Goal: Information Seeking & Learning: Learn about a topic

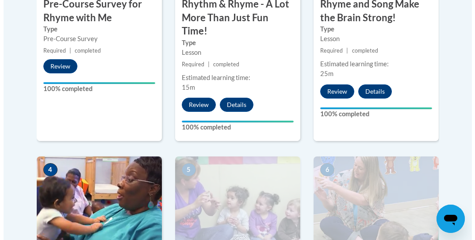
scroll to position [531, 0]
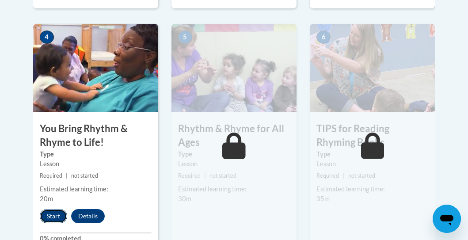
click at [52, 211] on button "Start" at bounding box center [53, 216] width 27 height 14
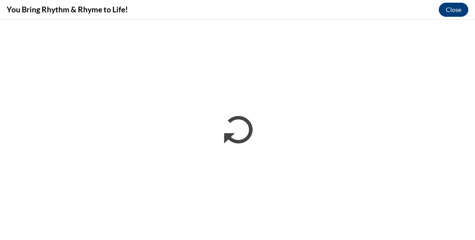
scroll to position [0, 0]
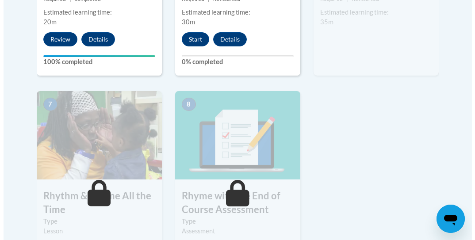
scroll to position [663, 0]
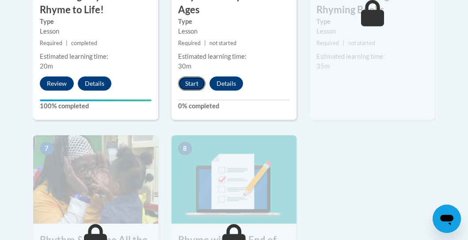
click at [190, 82] on button "Start" at bounding box center [191, 83] width 27 height 14
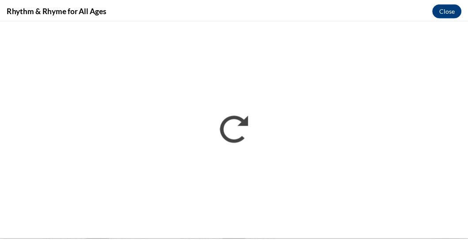
scroll to position [0, 0]
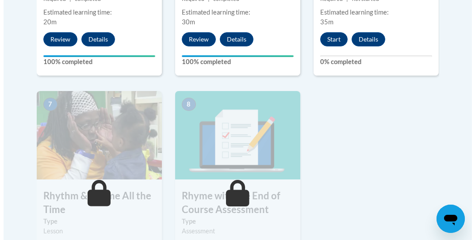
scroll to position [619, 0]
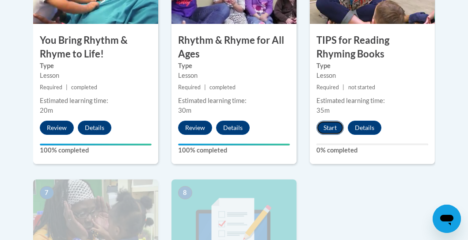
click at [329, 127] on button "Start" at bounding box center [330, 128] width 27 height 14
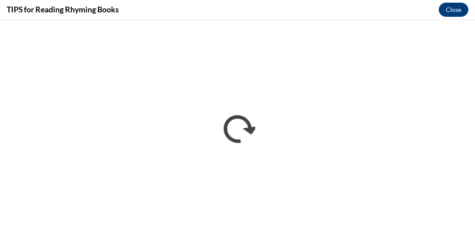
scroll to position [0, 0]
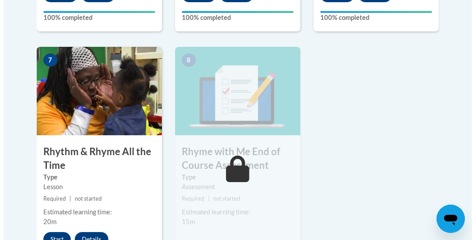
scroll to position [796, 0]
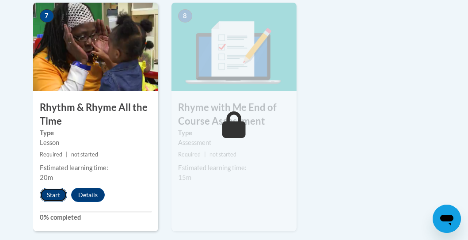
click at [45, 192] on button "Start" at bounding box center [53, 195] width 27 height 14
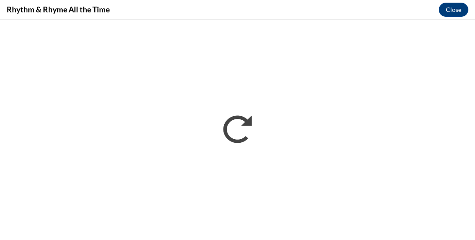
scroll to position [0, 0]
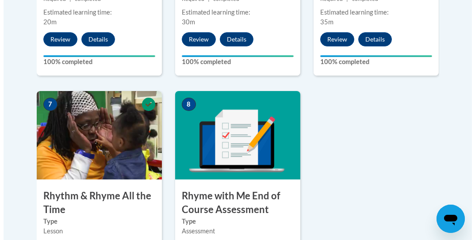
scroll to position [796, 0]
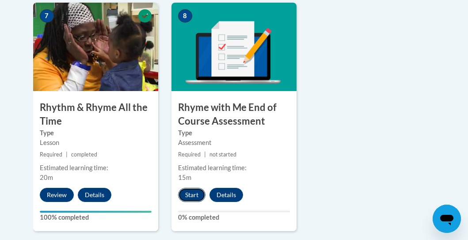
click at [189, 194] on button "Start" at bounding box center [191, 195] width 27 height 14
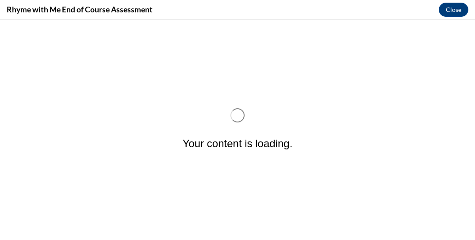
scroll to position [0, 0]
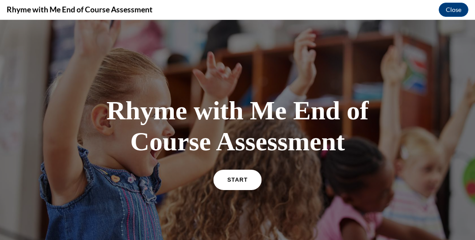
click at [229, 173] on link "START" at bounding box center [237, 179] width 48 height 20
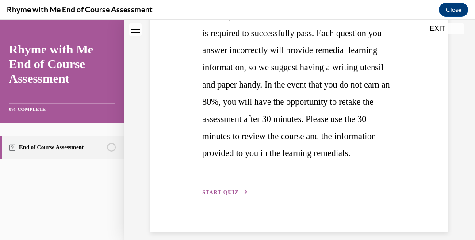
scroll to position [288, 0]
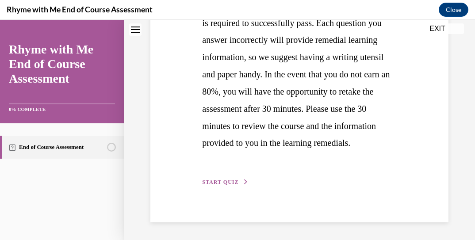
click at [222, 180] on span "START QUIZ" at bounding box center [220, 182] width 36 height 6
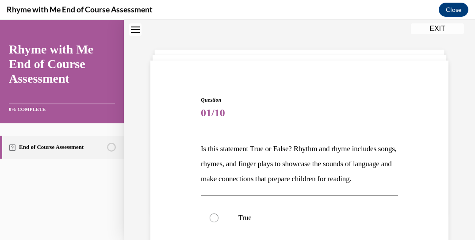
scroll to position [115, 0]
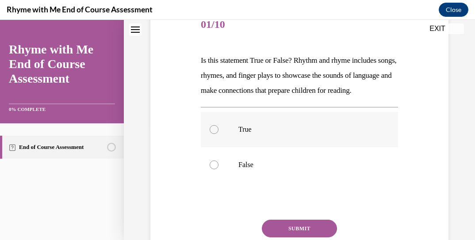
click at [210, 134] on div at bounding box center [214, 129] width 9 height 9
click at [210, 134] on input "True" at bounding box center [214, 129] width 9 height 9
radio input "true"
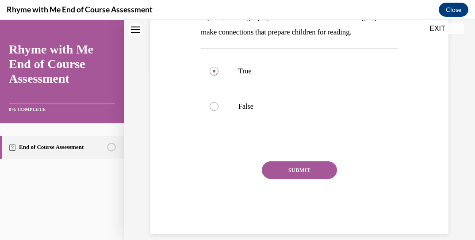
click at [302, 179] on button "SUBMIT" at bounding box center [299, 170] width 75 height 18
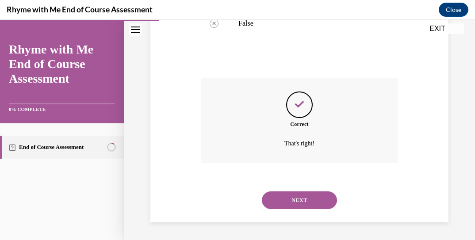
click at [291, 197] on button "NEXT" at bounding box center [299, 200] width 75 height 18
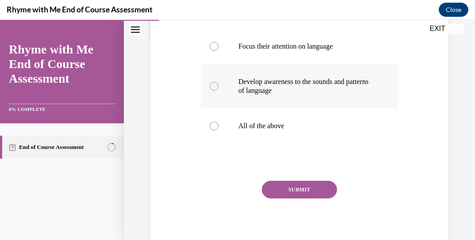
scroll to position [208, 0]
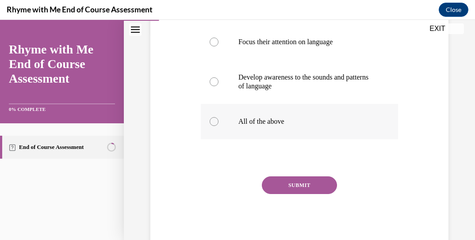
click at [209, 119] on label "All of the above" at bounding box center [299, 121] width 197 height 35
click at [210, 119] on input "All of the above" at bounding box center [214, 121] width 9 height 9
radio input "true"
click at [296, 183] on button "SUBMIT" at bounding box center [299, 185] width 75 height 18
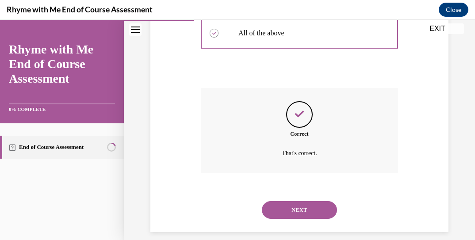
click at [294, 207] on button "NEXT" at bounding box center [299, 210] width 75 height 18
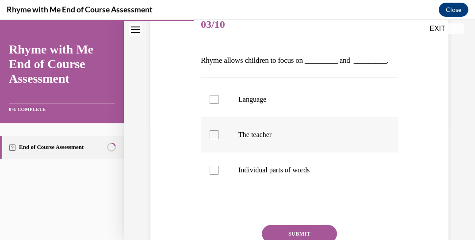
scroll to position [160, 0]
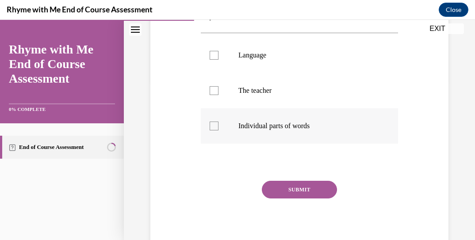
click at [210, 126] on div at bounding box center [214, 126] width 9 height 9
click at [210, 126] on input "Individual parts of words" at bounding box center [214, 126] width 9 height 9
checkbox input "true"
click at [310, 185] on button "SUBMIT" at bounding box center [299, 190] width 75 height 18
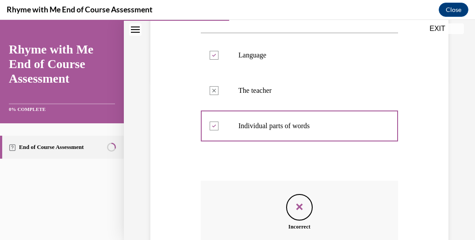
scroll to position [248, 0]
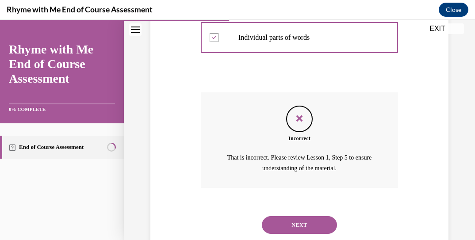
click at [296, 220] on button "NEXT" at bounding box center [299, 225] width 75 height 18
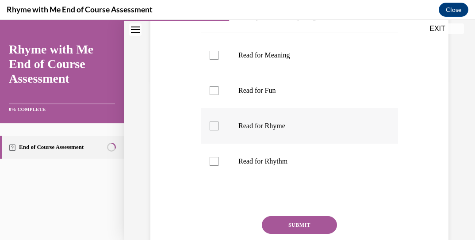
scroll to position [115, 0]
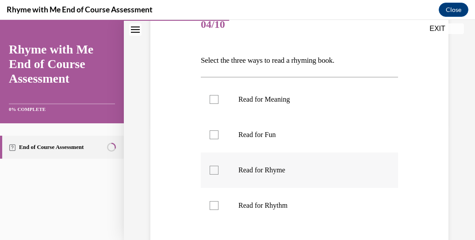
click at [210, 168] on div at bounding box center [214, 170] width 9 height 9
click at [210, 168] on input "Read for Rhyme" at bounding box center [214, 170] width 9 height 9
checkbox input "true"
click at [213, 133] on div at bounding box center [214, 134] width 9 height 9
click at [213, 133] on input "Read for Fun" at bounding box center [214, 134] width 9 height 9
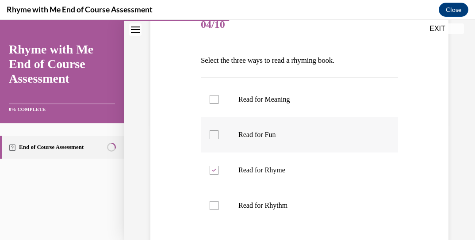
checkbox input "true"
click at [211, 199] on label "Read for Rhythm" at bounding box center [299, 205] width 197 height 35
click at [211, 201] on input "Read for Rhythm" at bounding box center [214, 205] width 9 height 9
checkbox input "true"
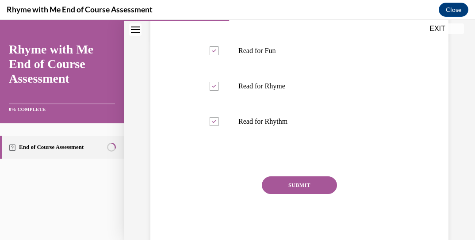
click at [301, 184] on button "SUBMIT" at bounding box center [299, 185] width 75 height 18
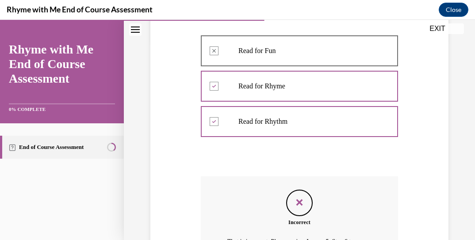
scroll to position [288, 0]
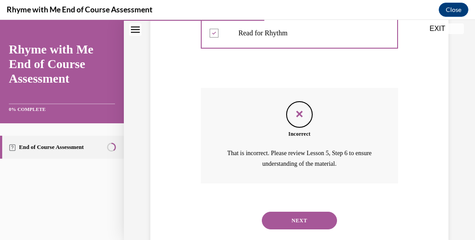
click at [296, 217] on button "NEXT" at bounding box center [299, 221] width 75 height 18
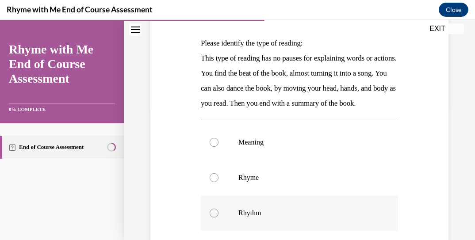
scroll to position [221, 0]
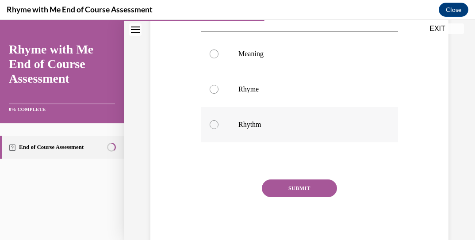
click at [212, 129] on div at bounding box center [214, 124] width 9 height 9
click at [212, 129] on input "Rhythm" at bounding box center [214, 124] width 9 height 9
radio input "true"
click at [301, 197] on button "SUBMIT" at bounding box center [299, 189] width 75 height 18
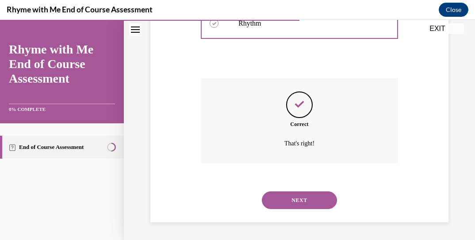
click at [296, 200] on button "NEXT" at bounding box center [299, 200] width 75 height 18
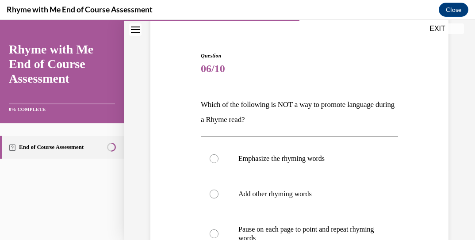
scroll to position [204, 0]
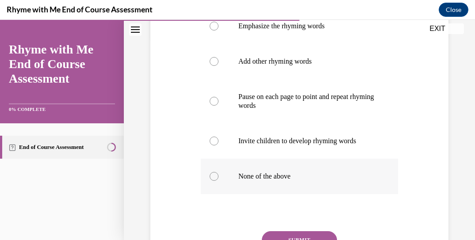
click at [212, 173] on div at bounding box center [214, 176] width 9 height 9
click at [212, 173] on input "None of the above" at bounding box center [214, 176] width 9 height 9
radio input "true"
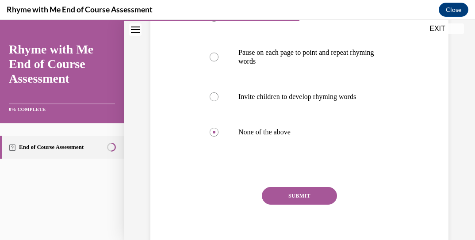
click at [291, 194] on button "SUBMIT" at bounding box center [299, 196] width 75 height 18
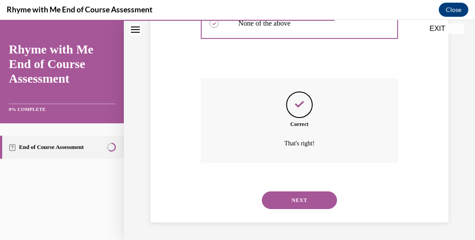
click at [300, 196] on button "NEXT" at bounding box center [299, 200] width 75 height 18
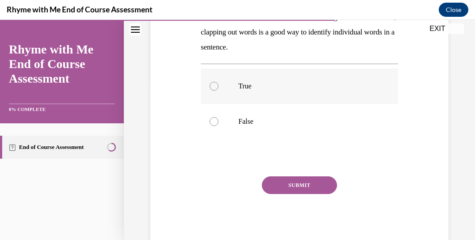
scroll to position [70, 0]
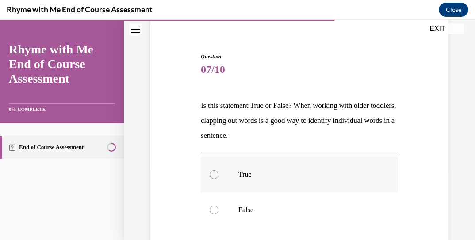
drag, startPoint x: 215, startPoint y: 172, endPoint x: 250, endPoint y: 175, distance: 35.4
click at [216, 172] on div at bounding box center [214, 174] width 9 height 9
click at [216, 172] on input "True" at bounding box center [214, 174] width 9 height 9
radio input "true"
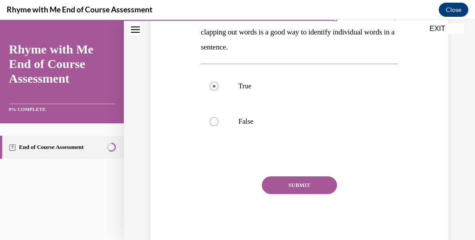
click at [309, 183] on button "SUBMIT" at bounding box center [299, 185] width 75 height 18
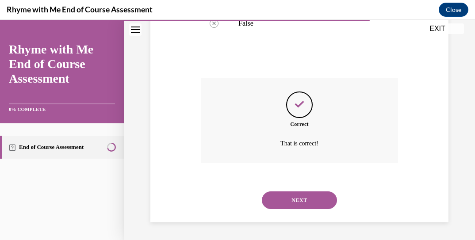
click at [306, 199] on button "NEXT" at bounding box center [299, 200] width 75 height 18
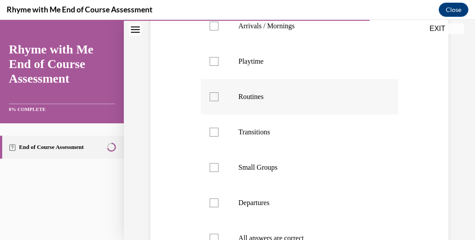
scroll to position [292, 0]
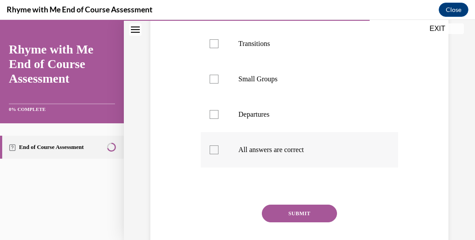
click at [215, 150] on div at bounding box center [214, 149] width 9 height 9
click at [215, 150] on input "All answers are correct" at bounding box center [214, 149] width 9 height 9
checkbox input "true"
click at [290, 212] on button "SUBMIT" at bounding box center [299, 214] width 75 height 18
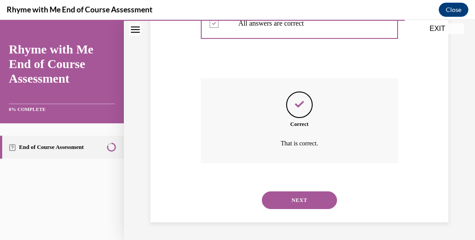
click at [291, 195] on button "NEXT" at bounding box center [299, 200] width 75 height 18
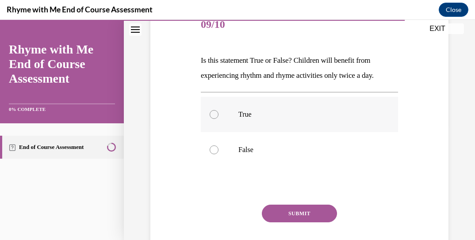
scroll to position [144, 0]
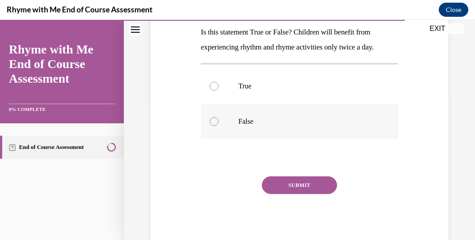
click at [214, 123] on div at bounding box center [214, 121] width 9 height 9
click at [214, 123] on input "False" at bounding box center [214, 121] width 9 height 9
radio input "true"
click at [290, 185] on button "SUBMIT" at bounding box center [299, 185] width 75 height 18
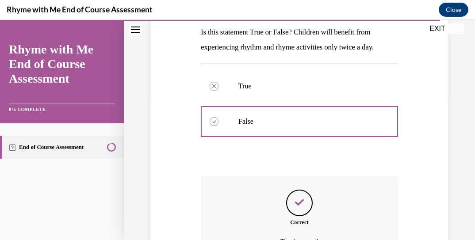
scroll to position [242, 0]
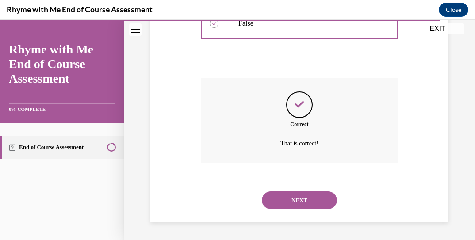
click at [299, 197] on button "NEXT" at bounding box center [299, 200] width 75 height 18
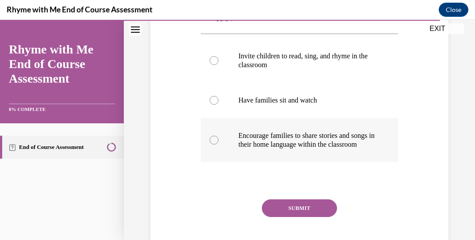
scroll to position [115, 0]
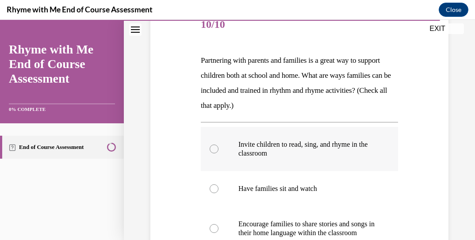
click at [211, 147] on div at bounding box center [214, 149] width 9 height 9
click at [211, 147] on input "Invite children to read, sing, and rhyme in the classroom" at bounding box center [214, 149] width 9 height 9
radio input "true"
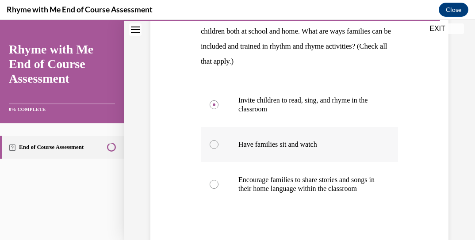
click at [214, 142] on div at bounding box center [214, 144] width 9 height 9
click at [214, 142] on input "Have families sit and watch" at bounding box center [214, 144] width 9 height 9
radio input "true"
click at [214, 187] on div at bounding box center [214, 184] width 9 height 9
click at [214, 187] on input "Encourage families to share stories and songs in their home language within the…" at bounding box center [214, 184] width 9 height 9
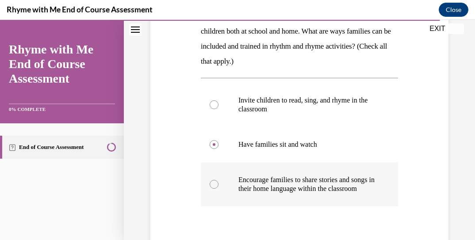
radio input "true"
click at [217, 101] on label "Invite children to read, sing, and rhyme in the classroom" at bounding box center [299, 105] width 197 height 44
click at [217, 101] on input "Invite children to read, sing, and rhyme in the classroom" at bounding box center [214, 104] width 9 height 9
radio input "true"
click at [213, 184] on label "Encourage families to share stories and songs in their home language within the…" at bounding box center [299, 184] width 197 height 44
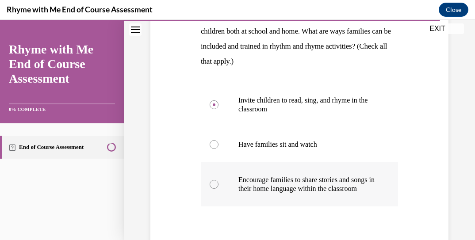
click at [213, 184] on input "Encourage families to share stories and songs in their home language within the…" at bounding box center [214, 184] width 9 height 9
radio input "true"
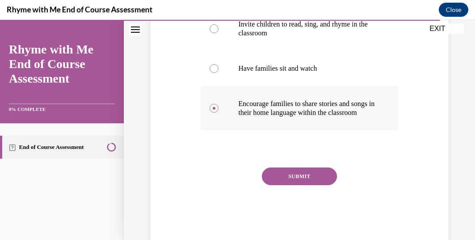
scroll to position [147, 0]
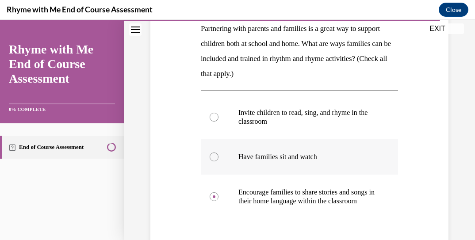
click at [210, 155] on div at bounding box center [214, 157] width 9 height 9
click at [210, 155] on input "Have families sit and watch" at bounding box center [214, 157] width 9 height 9
radio input "true"
click at [210, 116] on div at bounding box center [214, 117] width 9 height 9
click at [210, 116] on input "Invite children to read, sing, and rhyme in the classroom" at bounding box center [214, 117] width 9 height 9
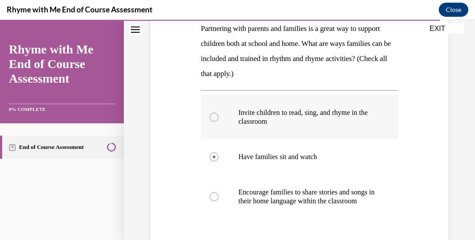
radio input "true"
click at [206, 202] on label "Encourage families to share stories and songs in their home language within the…" at bounding box center [299, 197] width 197 height 44
click at [210, 201] on input "Encourage families to share stories and songs in their home language within the…" at bounding box center [214, 196] width 9 height 9
radio input "true"
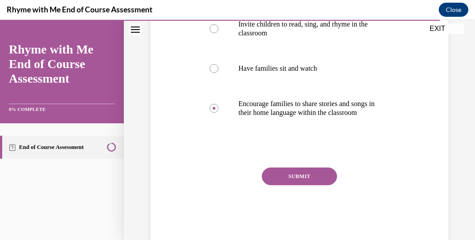
click at [294, 182] on button "SUBMIT" at bounding box center [299, 177] width 75 height 18
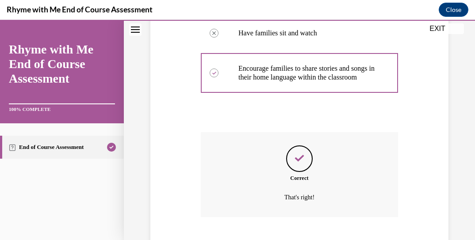
scroll to position [334, 0]
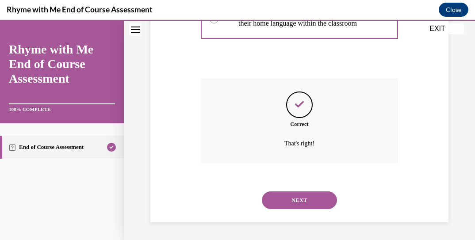
click at [294, 194] on button "NEXT" at bounding box center [299, 200] width 75 height 18
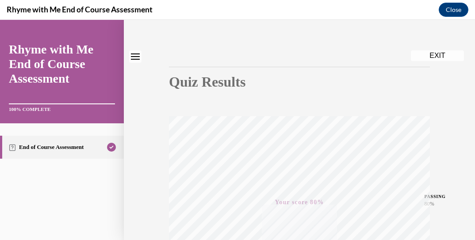
scroll to position [0, 0]
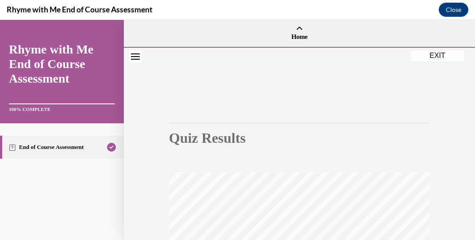
click at [436, 53] on button "EXIT" at bounding box center [437, 55] width 53 height 11
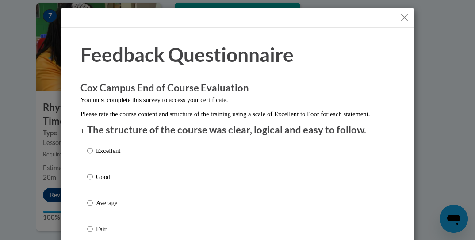
scroll to position [88, 0]
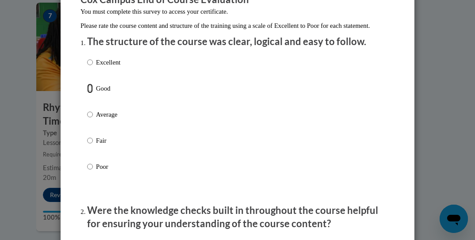
click at [87, 93] on input "Good" at bounding box center [90, 89] width 6 height 10
radio input "true"
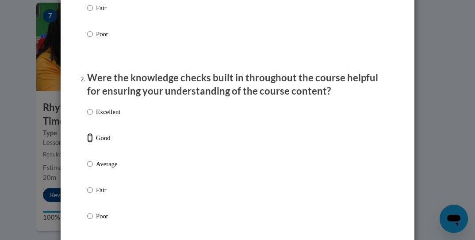
click at [87, 143] on input "Good" at bounding box center [90, 138] width 6 height 10
radio input "true"
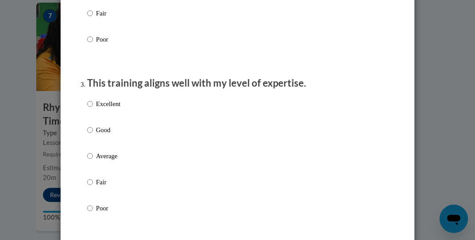
drag, startPoint x: 90, startPoint y: 190, endPoint x: 96, endPoint y: 185, distance: 8.2
click at [90, 189] on label "Fair" at bounding box center [103, 189] width 33 height 24
click at [90, 187] on input "Fair" at bounding box center [90, 182] width 6 height 10
radio input "true"
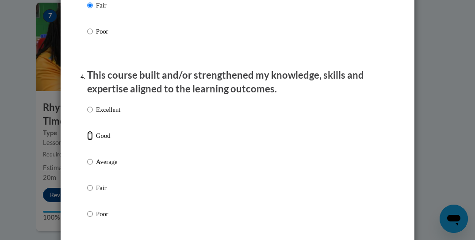
click at [87, 141] on input "Good" at bounding box center [90, 136] width 6 height 10
radio input "true"
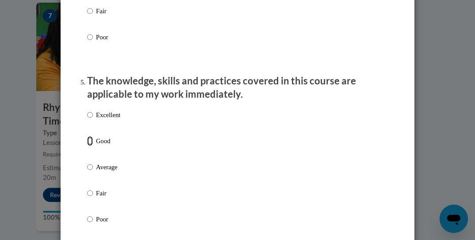
click at [87, 146] on input "Good" at bounding box center [90, 141] width 6 height 10
radio input "true"
click at [89, 172] on input "Average" at bounding box center [90, 167] width 6 height 10
radio input "true"
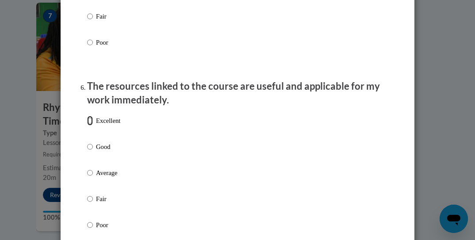
click at [88, 126] on input "Excellent" at bounding box center [90, 121] width 6 height 10
radio input "true"
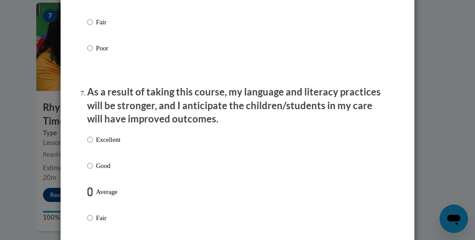
click at [87, 197] on input "Average" at bounding box center [90, 192] width 6 height 10
radio input "true"
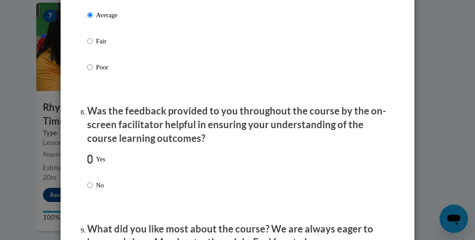
click at [87, 162] on input "Yes" at bounding box center [90, 159] width 6 height 10
radio input "true"
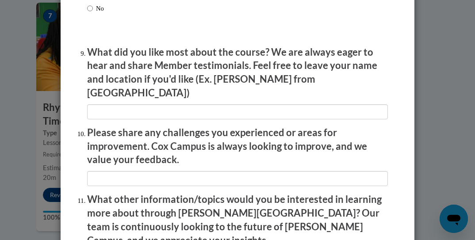
scroll to position [1599, 0]
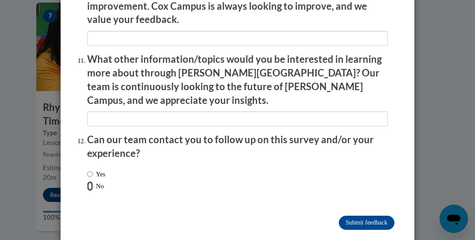
click at [87, 181] on input "No" at bounding box center [90, 186] width 6 height 10
radio input "true"
click at [368, 216] on input "Submit feedback" at bounding box center [367, 223] width 56 height 14
